Goal: Transaction & Acquisition: Purchase product/service

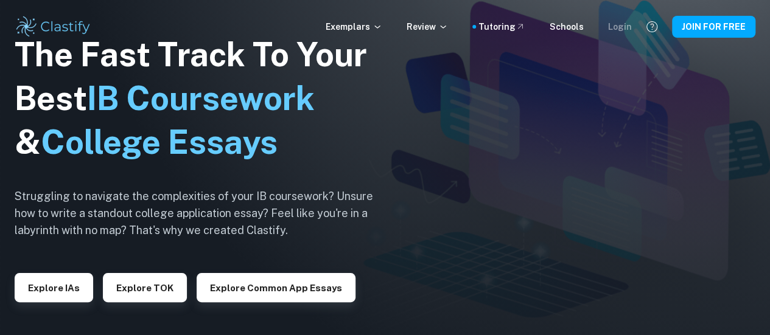
click at [627, 25] on div "Login" at bounding box center [620, 26] width 24 height 13
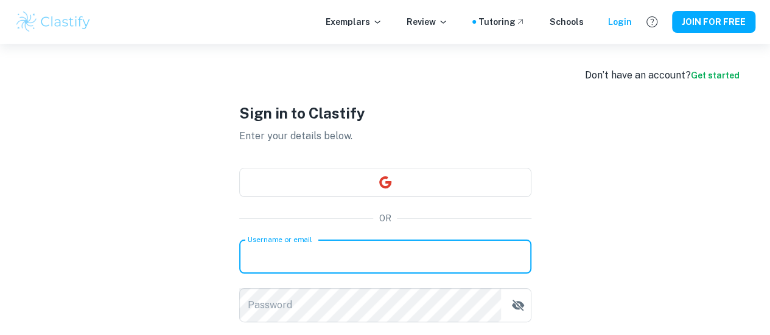
click at [457, 259] on input "Username or email" at bounding box center [385, 257] width 292 height 34
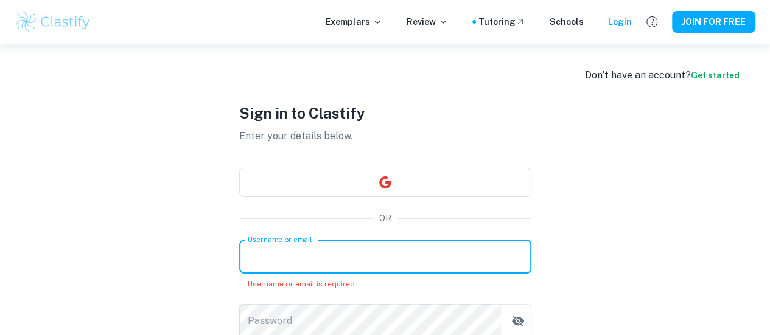
type input "[EMAIL_ADDRESS][DOMAIN_NAME]"
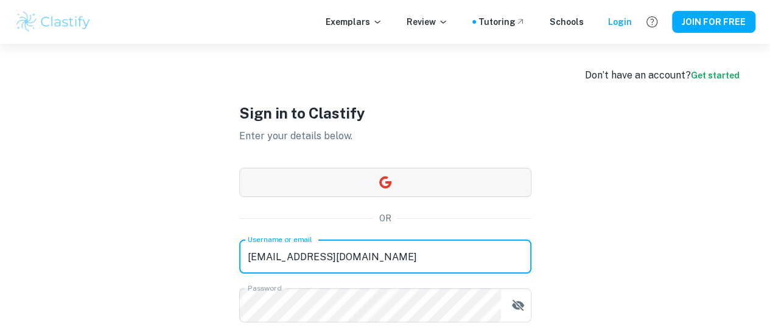
scroll to position [112, 0]
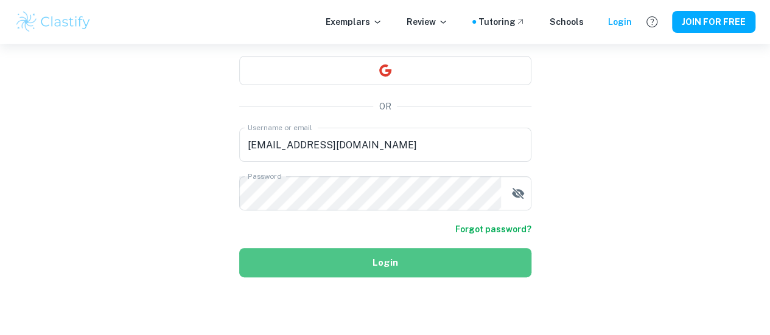
click at [371, 270] on button "Login" at bounding box center [385, 262] width 292 height 29
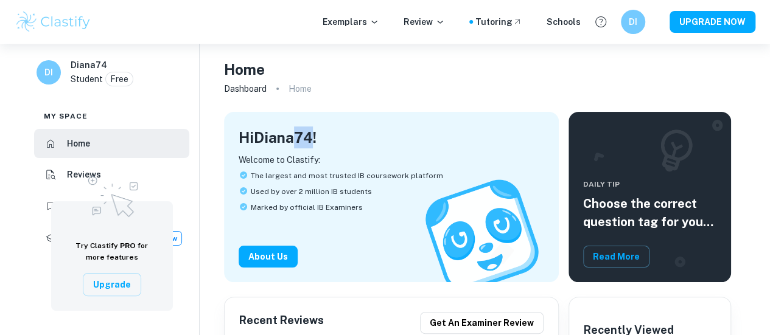
drag, startPoint x: 296, startPoint y: 134, endPoint x: 312, endPoint y: 135, distance: 15.8
click at [312, 135] on h4 "Hi Diana74 !" at bounding box center [278, 138] width 78 height 22
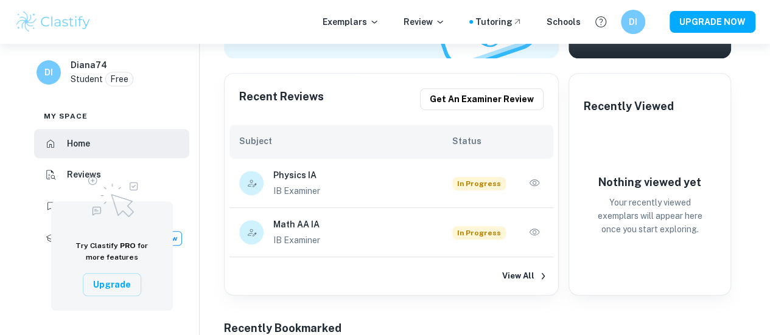
scroll to position [244, 0]
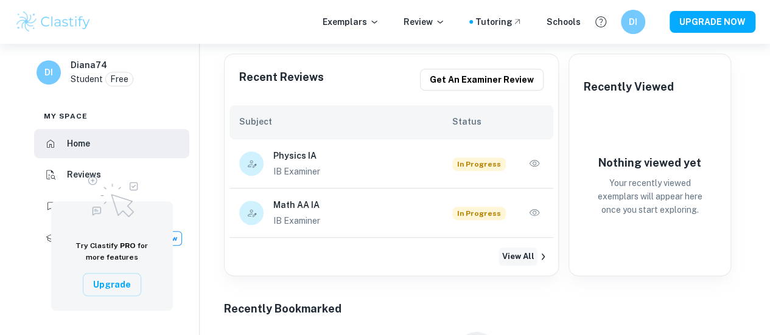
click at [528, 254] on button "View All" at bounding box center [518, 257] width 39 height 18
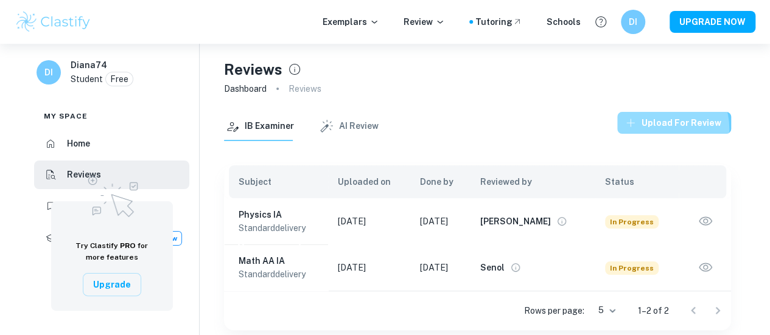
click at [664, 129] on button "Upload for review" at bounding box center [674, 123] width 114 height 22
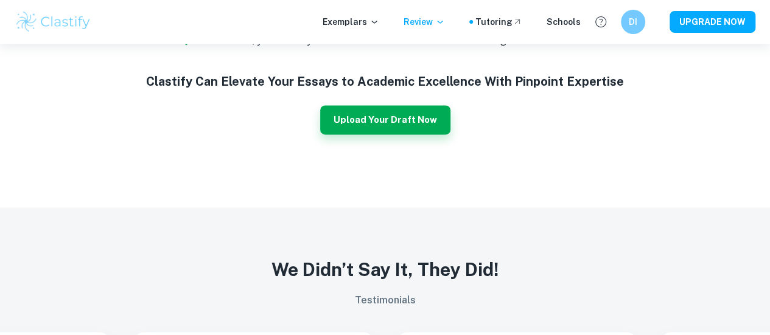
scroll to position [731, 0]
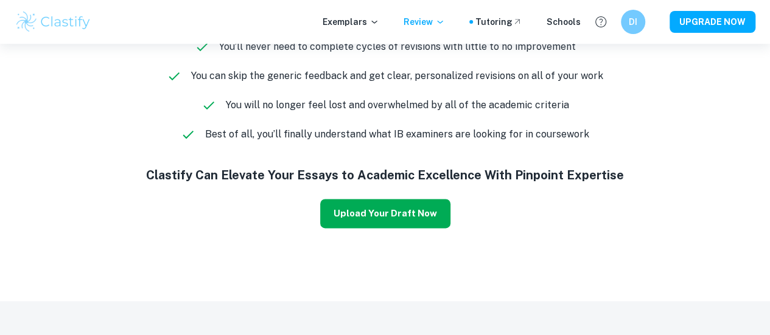
click at [389, 213] on button "Upload Your Draft Now" at bounding box center [385, 213] width 130 height 29
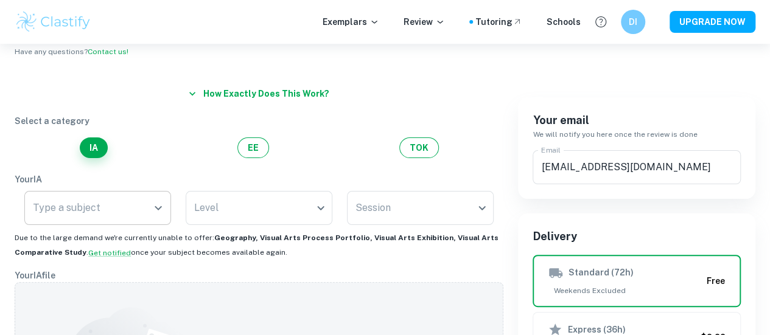
scroll to position [122, 0]
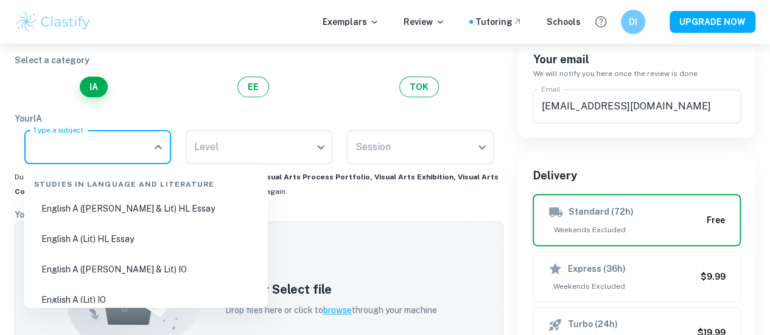
click at [139, 158] on input "Type a subject" at bounding box center [88, 147] width 117 height 23
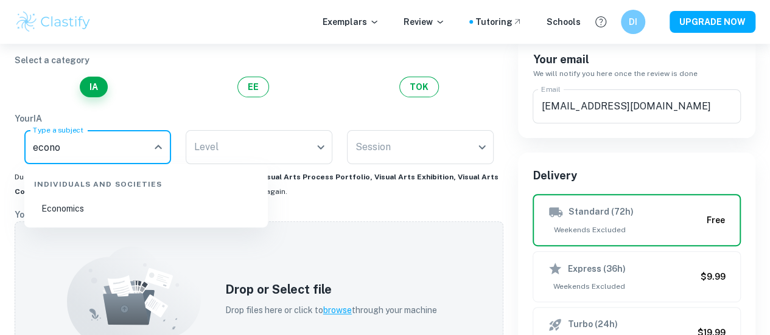
click at [145, 199] on li "Economics" at bounding box center [146, 209] width 234 height 28
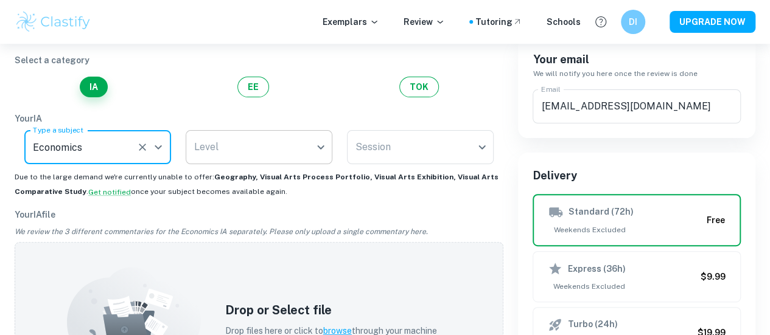
type input "Economics"
click at [245, 151] on body "We value your privacy We use cookies to enhance your browsing experience, serve…" at bounding box center [385, 89] width 770 height 335
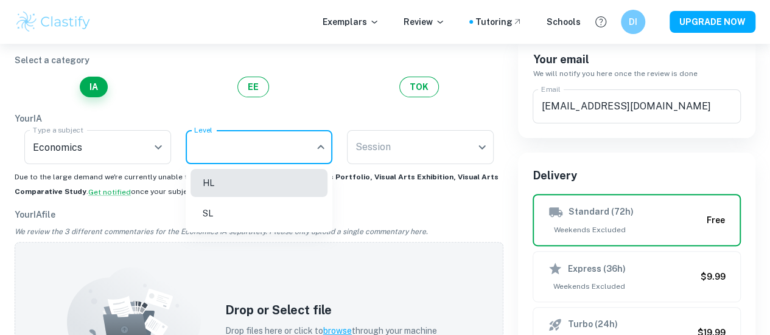
click at [237, 208] on li "SL" at bounding box center [259, 214] width 137 height 28
type input "SL"
click at [388, 153] on body "We value your privacy We use cookies to enhance your browsing experience, serve…" at bounding box center [385, 89] width 770 height 335
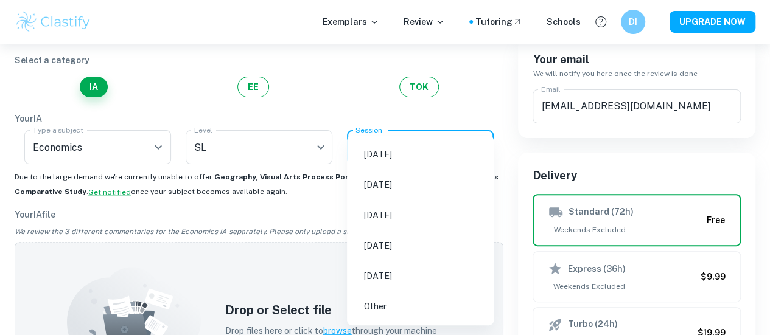
click at [395, 214] on li "[DATE]" at bounding box center [420, 216] width 137 height 28
type input "M26"
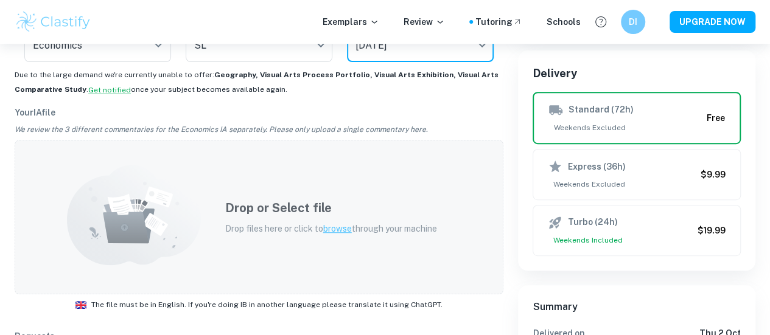
scroll to position [244, 0]
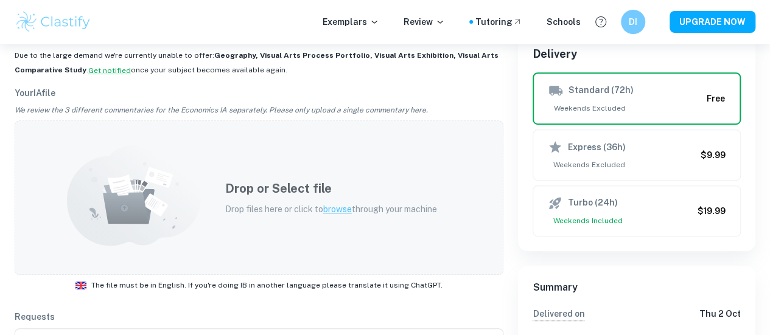
click at [336, 209] on span "browse" at bounding box center [337, 210] width 29 height 10
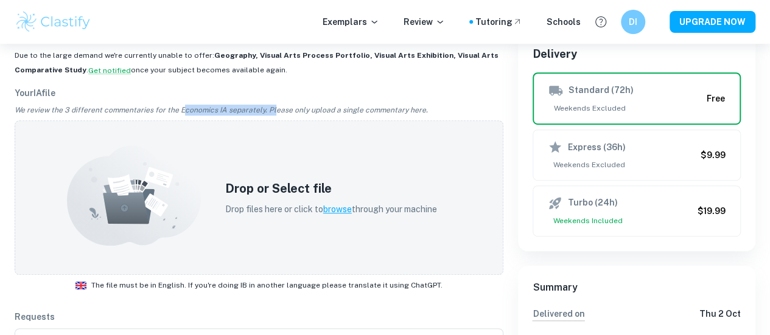
drag, startPoint x: 179, startPoint y: 113, endPoint x: 274, endPoint y: 108, distance: 95.1
click at [269, 110] on p "We review the 3 different commentaries for the Economics IA separately. Please …" at bounding box center [259, 110] width 489 height 21
click at [306, 106] on p "We review the 3 different commentaries for the Economics IA separately. Please …" at bounding box center [259, 110] width 489 height 21
drag, startPoint x: 309, startPoint y: 109, endPoint x: 420, endPoint y: 108, distance: 111.4
click at [416, 108] on p "We review the 3 different commentaries for the Economics IA separately. Please …" at bounding box center [259, 110] width 489 height 21
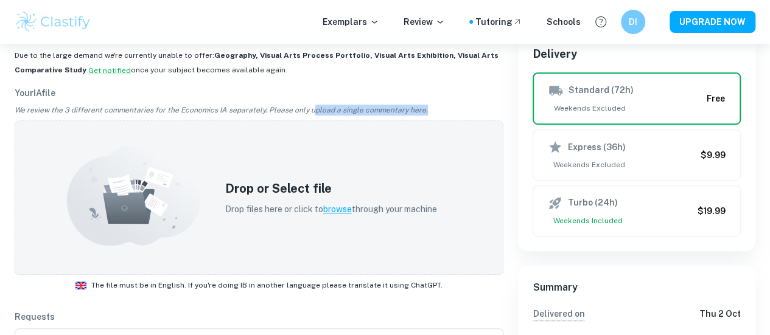
click at [452, 111] on p "We review the 3 different commentaries for the Economics IA separately. Please …" at bounding box center [259, 110] width 489 height 21
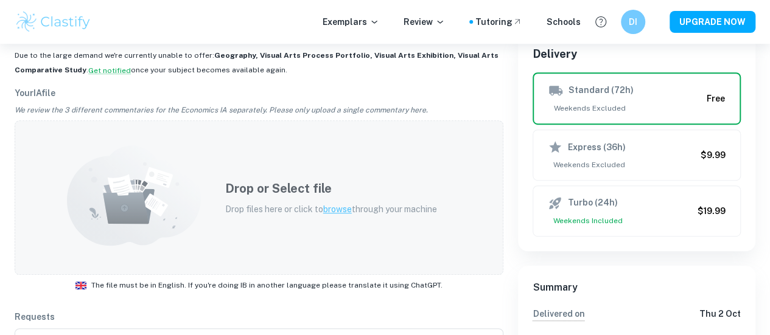
click at [332, 209] on span "browse" at bounding box center [337, 210] width 29 height 10
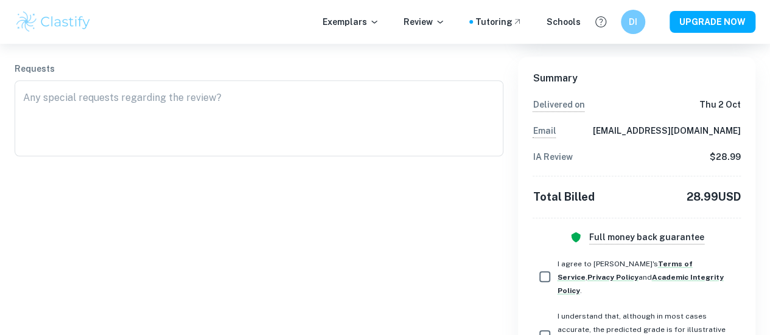
scroll to position [487, 0]
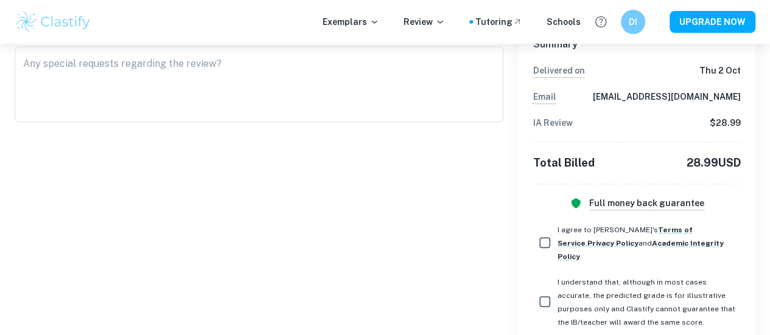
drag, startPoint x: 683, startPoint y: 163, endPoint x: 766, endPoint y: 154, distance: 83.9
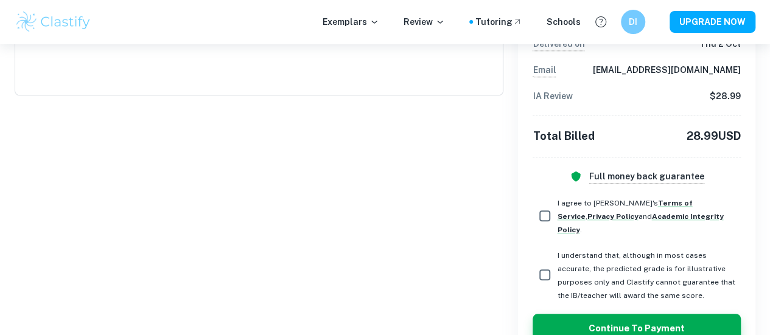
scroll to position [535, 0]
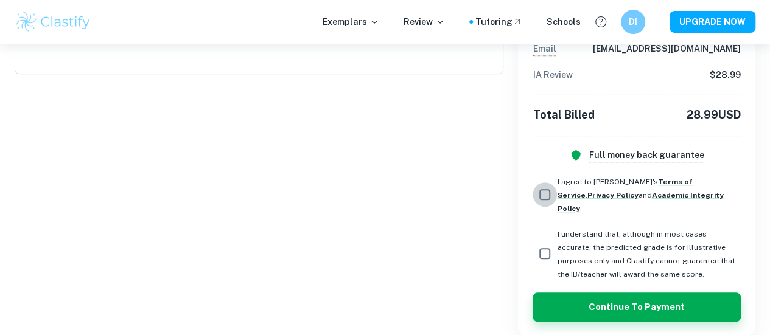
click at [556, 184] on input "I agree to [PERSON_NAME]'s Terms of Service , Privacy Policy and Academic Integ…" at bounding box center [545, 195] width 24 height 24
checkbox input "true"
click at [549, 242] on input "I understand that, although in most cases accurate, the predicted grade is for …" at bounding box center [545, 254] width 24 height 24
checkbox input "true"
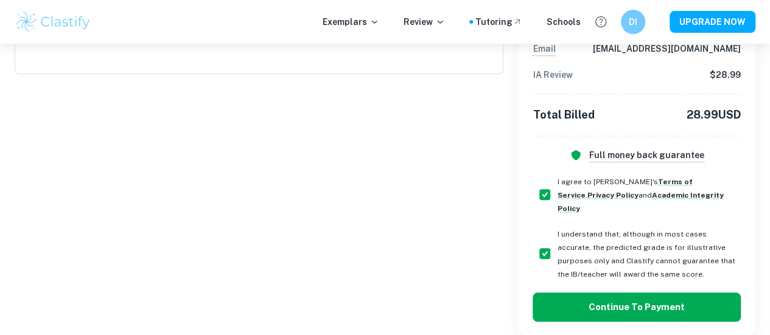
click at [610, 293] on button "Continue to Payment" at bounding box center [637, 307] width 208 height 29
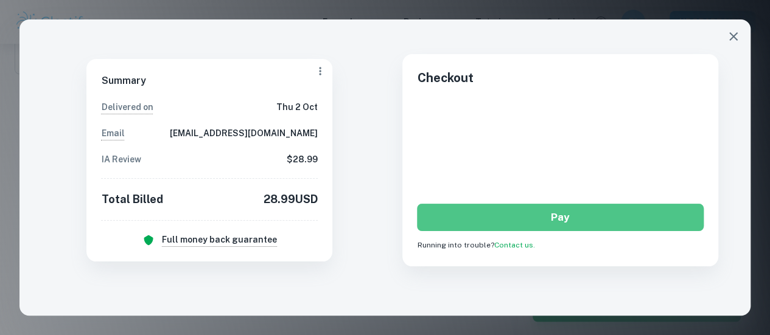
click at [552, 217] on button "Pay" at bounding box center [560, 217] width 287 height 27
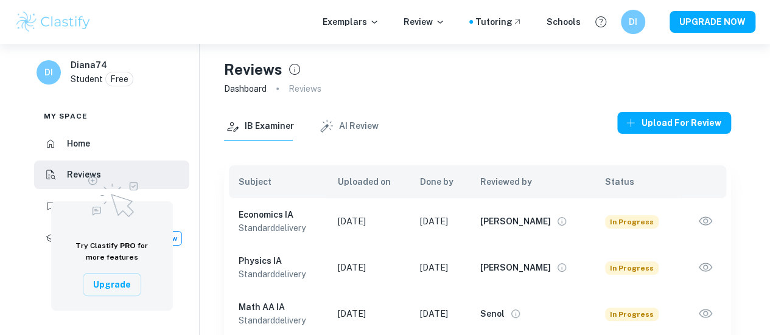
scroll to position [44, 0]
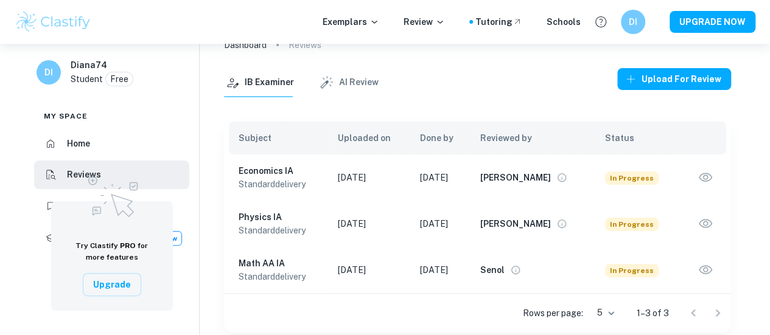
click at [704, 176] on icon "button" at bounding box center [705, 177] width 13 height 9
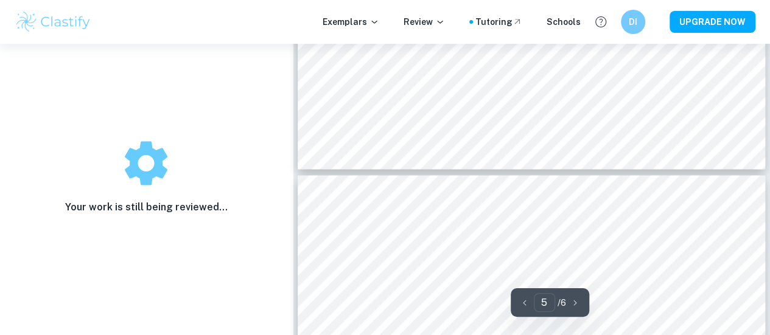
type input "6"
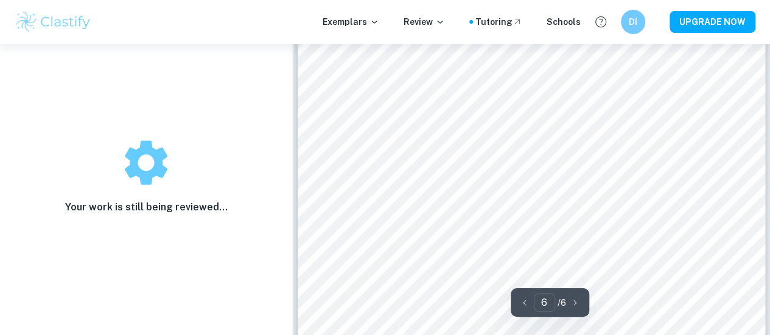
scroll to position [3729, 0]
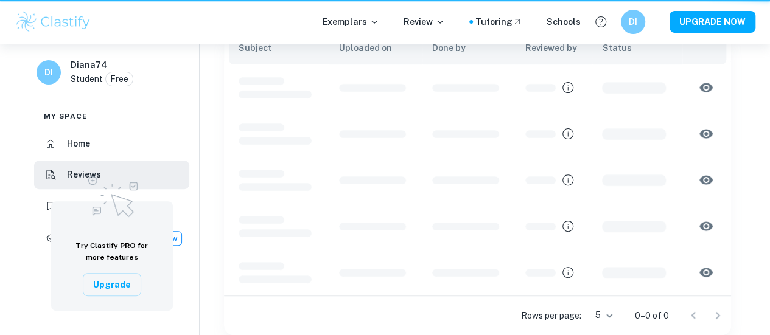
scroll to position [44, 0]
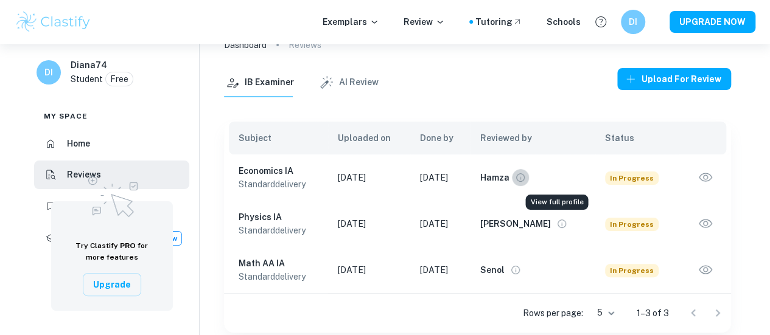
click at [525, 178] on icon "View full profile" at bounding box center [520, 177] width 9 height 9
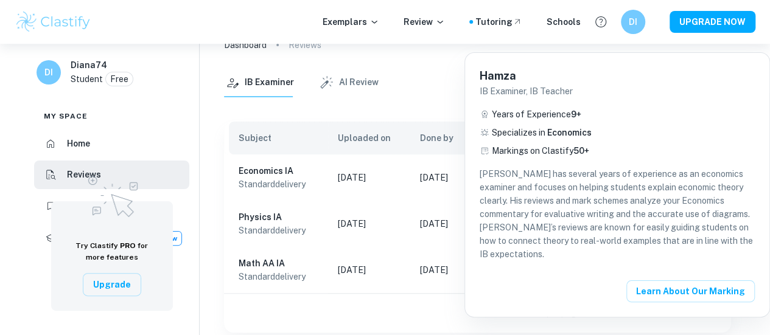
click at [394, 96] on div at bounding box center [385, 167] width 770 height 335
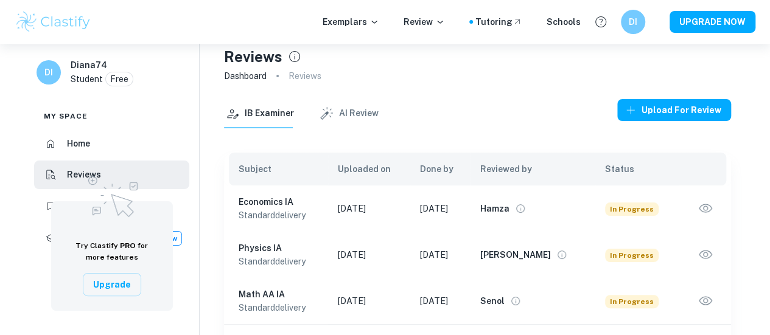
scroll to position [0, 0]
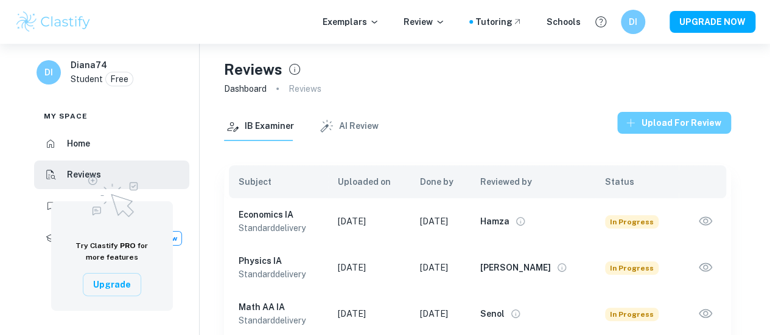
click at [696, 123] on button "Upload for review" at bounding box center [674, 123] width 114 height 22
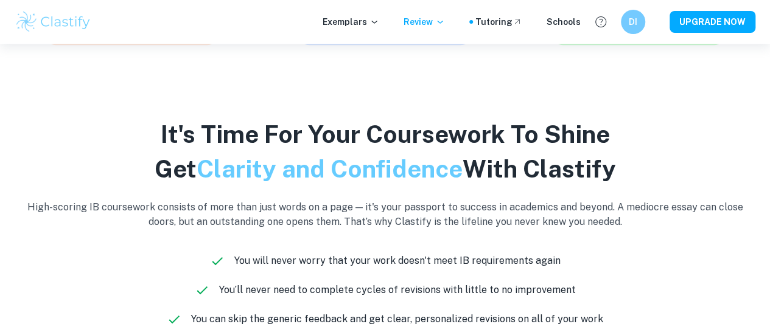
scroll to position [670, 0]
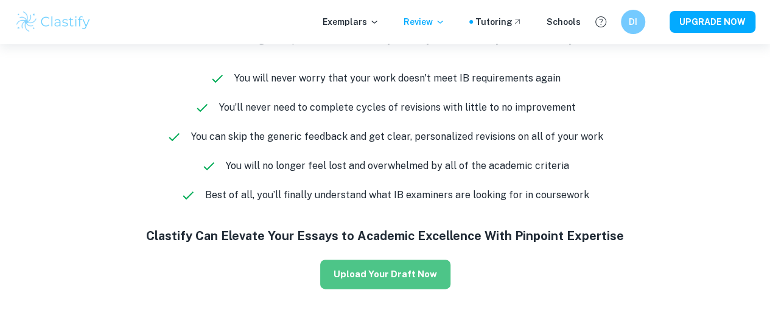
click at [402, 282] on button "Upload Your Draft Now" at bounding box center [385, 274] width 130 height 29
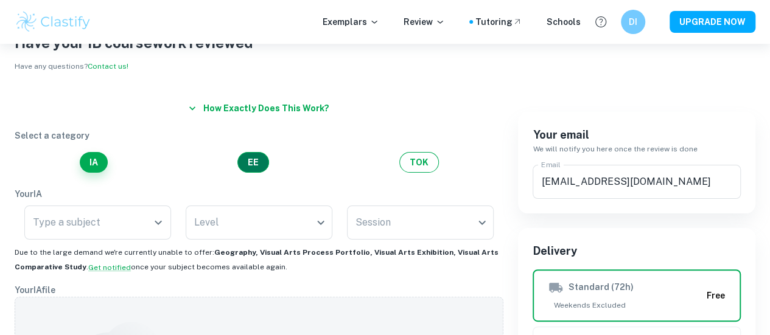
scroll to position [122, 0]
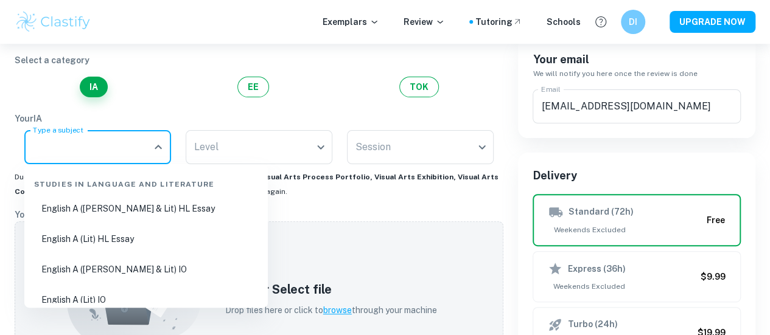
click at [131, 152] on input "Type a subject" at bounding box center [88, 147] width 117 height 23
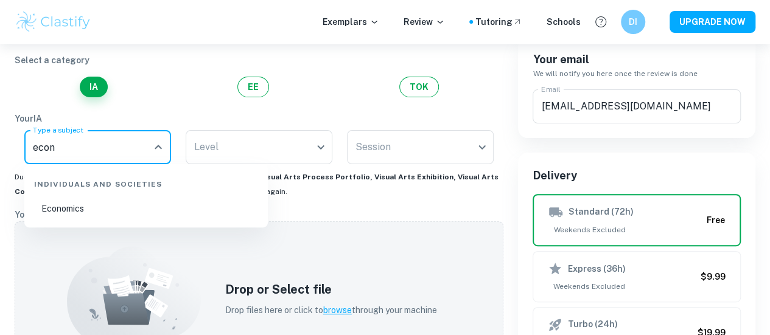
click at [155, 197] on li "Economics" at bounding box center [146, 209] width 234 height 28
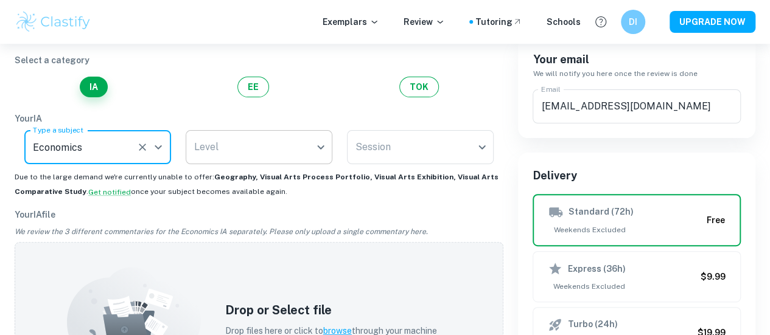
type input "Economics"
click at [253, 146] on body "We value your privacy We use cookies to enhance your browsing experience, serve…" at bounding box center [385, 89] width 770 height 335
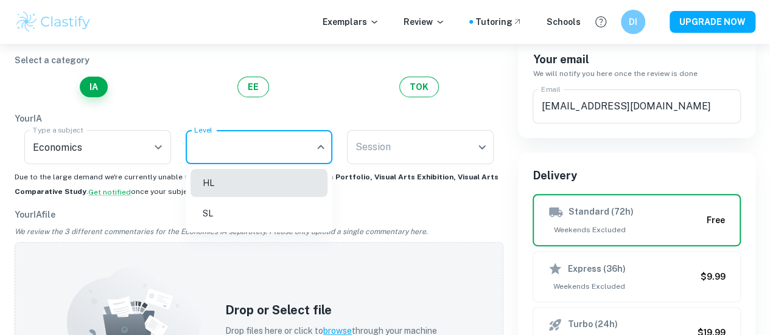
click at [245, 217] on li "SL" at bounding box center [259, 214] width 137 height 28
type input "SL"
click at [385, 150] on body "We value your privacy We use cookies to enhance your browsing experience, serve…" at bounding box center [385, 89] width 770 height 335
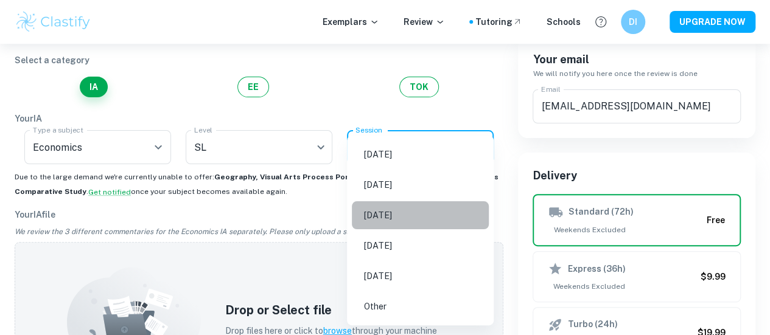
click at [388, 215] on li "[DATE]" at bounding box center [420, 216] width 137 height 28
type input "M26"
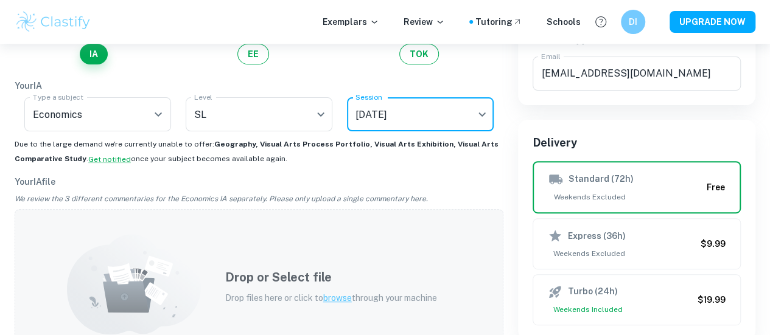
scroll to position [183, 0]
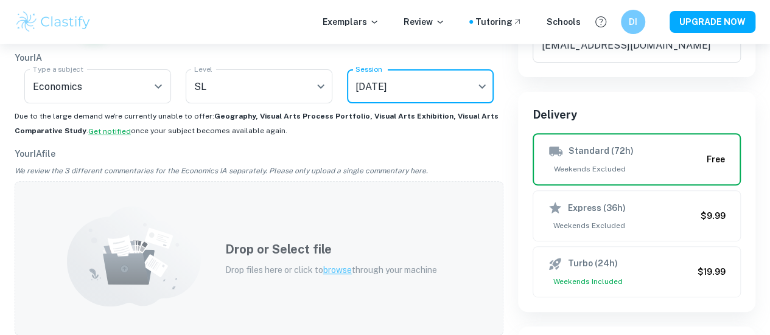
click at [329, 270] on span "browse" at bounding box center [337, 270] width 29 height 10
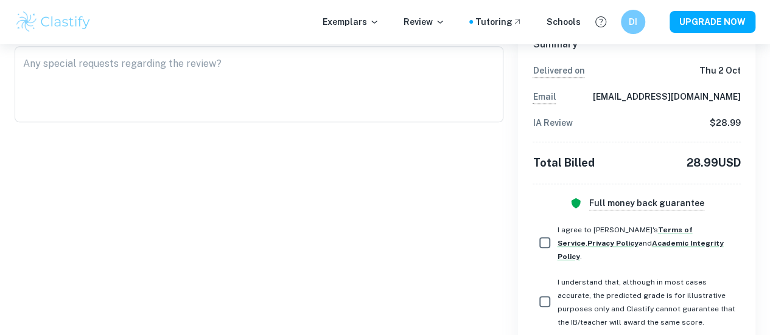
scroll to position [535, 0]
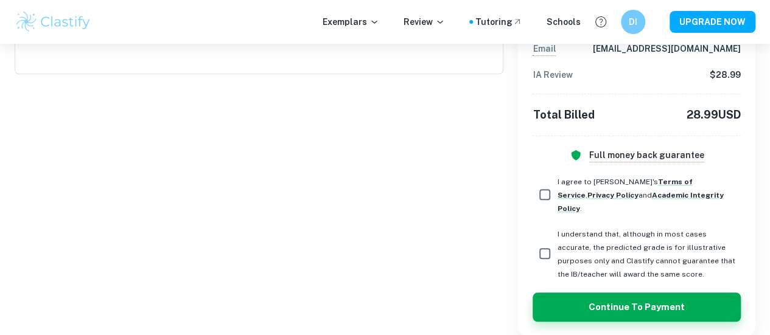
click at [547, 183] on input "I agree to [PERSON_NAME]'s Terms of Service , Privacy Policy and Academic Integ…" at bounding box center [545, 195] width 24 height 24
checkbox input "true"
click at [544, 242] on input "I understand that, although in most cases accurate, the predicted grade is for …" at bounding box center [545, 254] width 24 height 24
checkbox input "true"
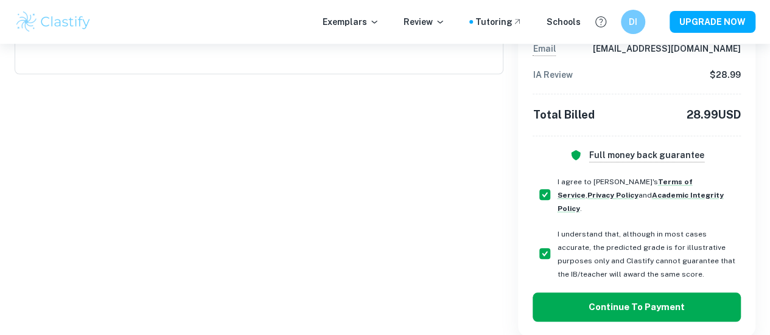
click at [600, 293] on button "Continue to Payment" at bounding box center [637, 307] width 208 height 29
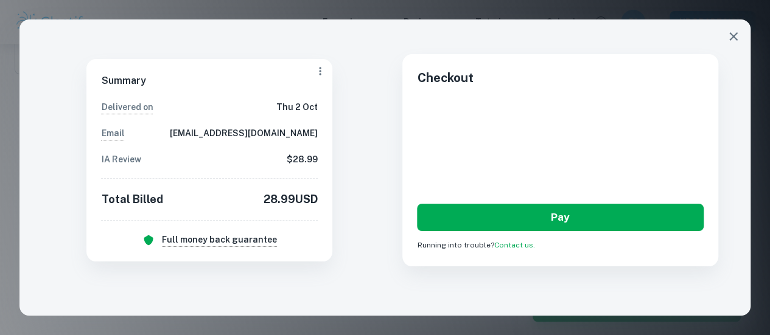
click at [552, 214] on button "Pay" at bounding box center [560, 217] width 287 height 27
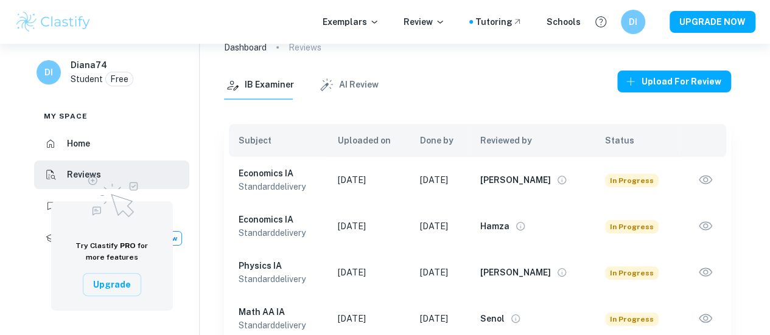
scroll to position [87, 0]
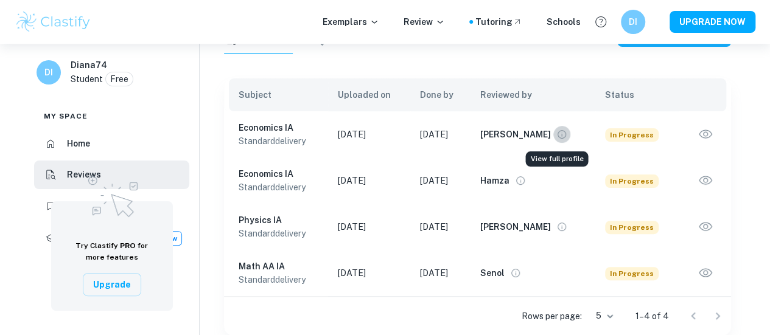
click at [556, 137] on icon "View full profile" at bounding box center [561, 134] width 11 height 11
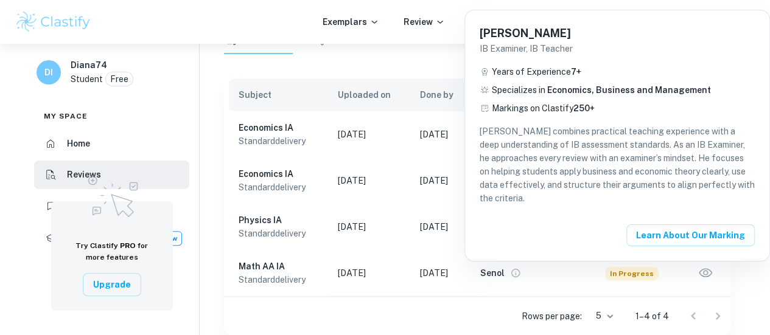
click at [427, 153] on div at bounding box center [385, 167] width 770 height 335
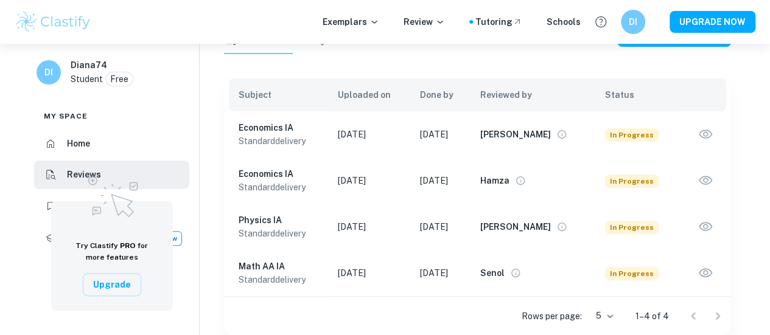
click at [700, 138] on icon "button" at bounding box center [706, 135] width 16 height 16
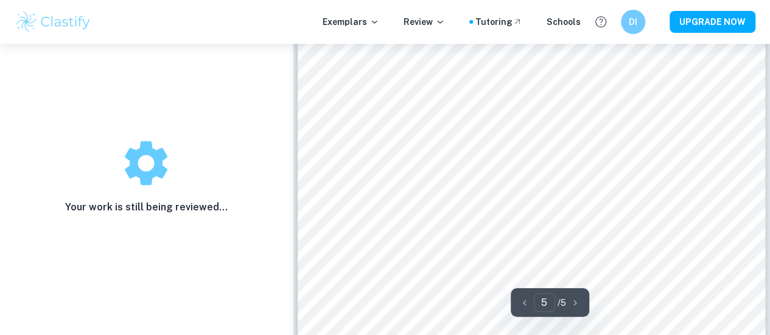
scroll to position [3062, 0]
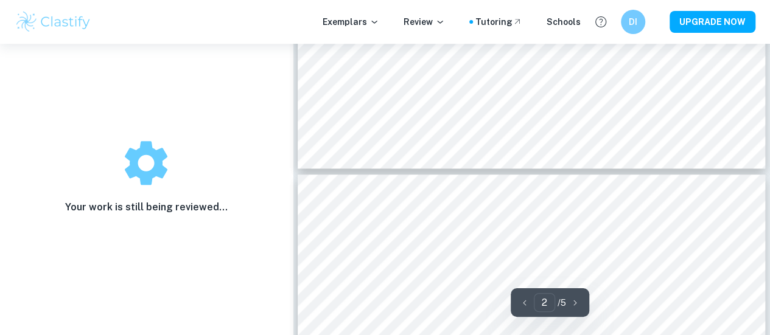
type input "1"
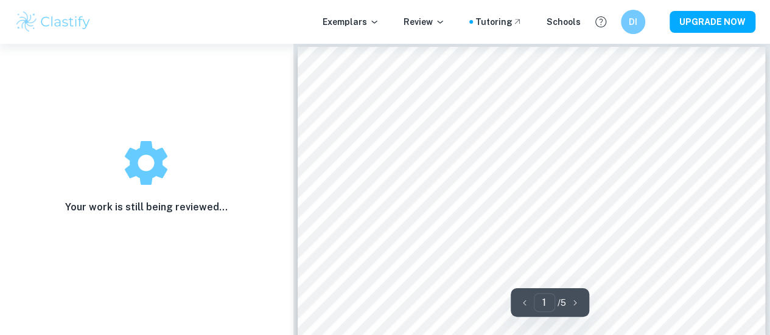
scroll to position [0, 0]
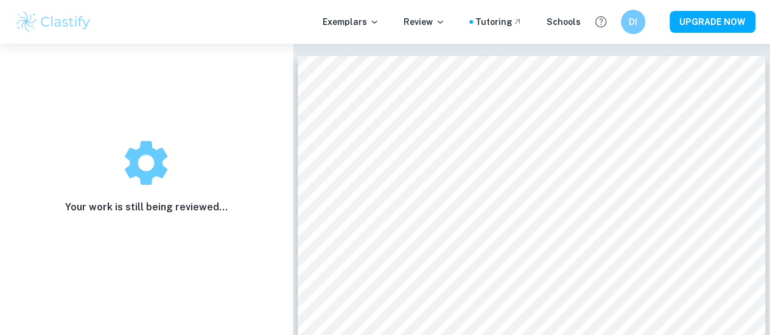
scroll to position [87, 0]
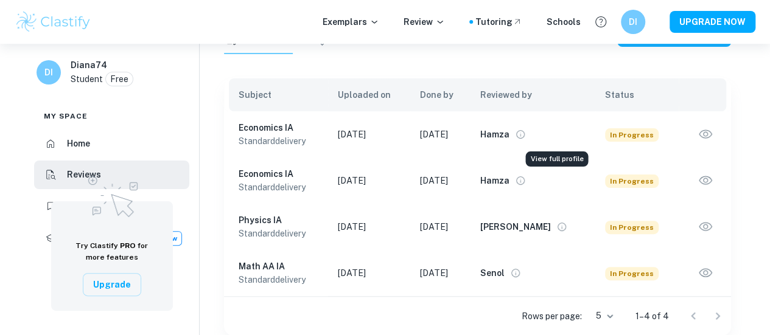
click at [526, 137] on icon "View full profile" at bounding box center [520, 134] width 11 height 11
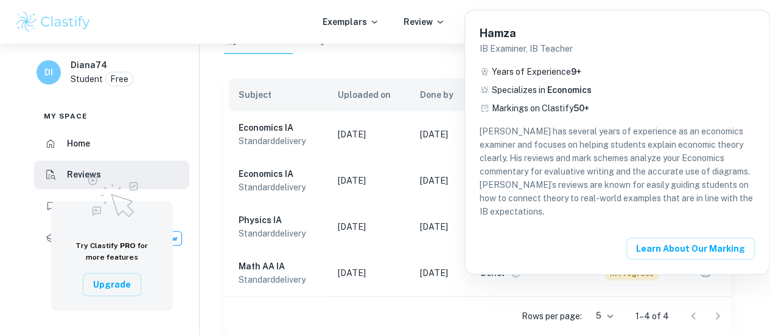
click at [374, 68] on div at bounding box center [385, 167] width 770 height 335
